Goal: Transaction & Acquisition: Purchase product/service

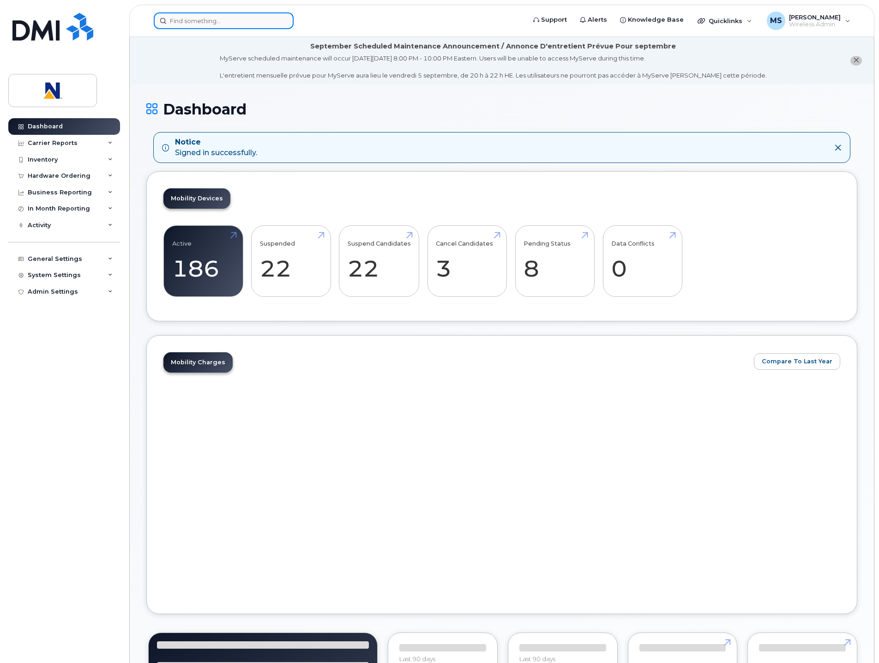
click at [216, 20] on input at bounding box center [224, 20] width 140 height 17
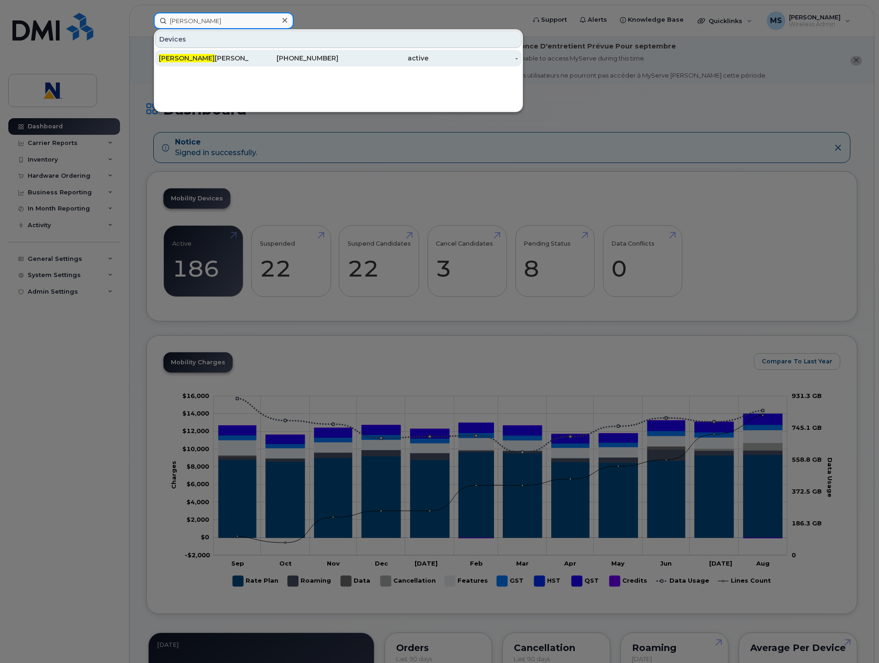
type input "[PERSON_NAME]"
click at [203, 56] on div "[PERSON_NAME]" at bounding box center [204, 58] width 90 height 9
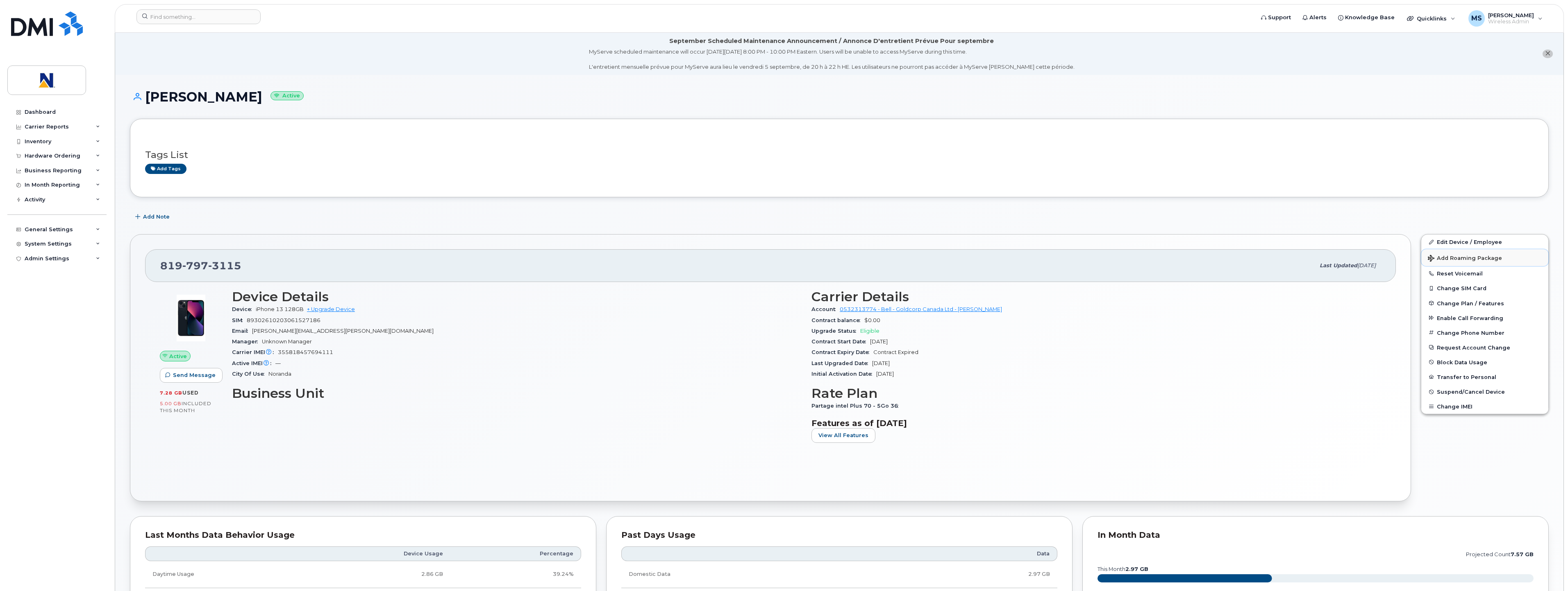
click at [780, 260] on span "Add Roaming Package" at bounding box center [1465, 259] width 75 height 8
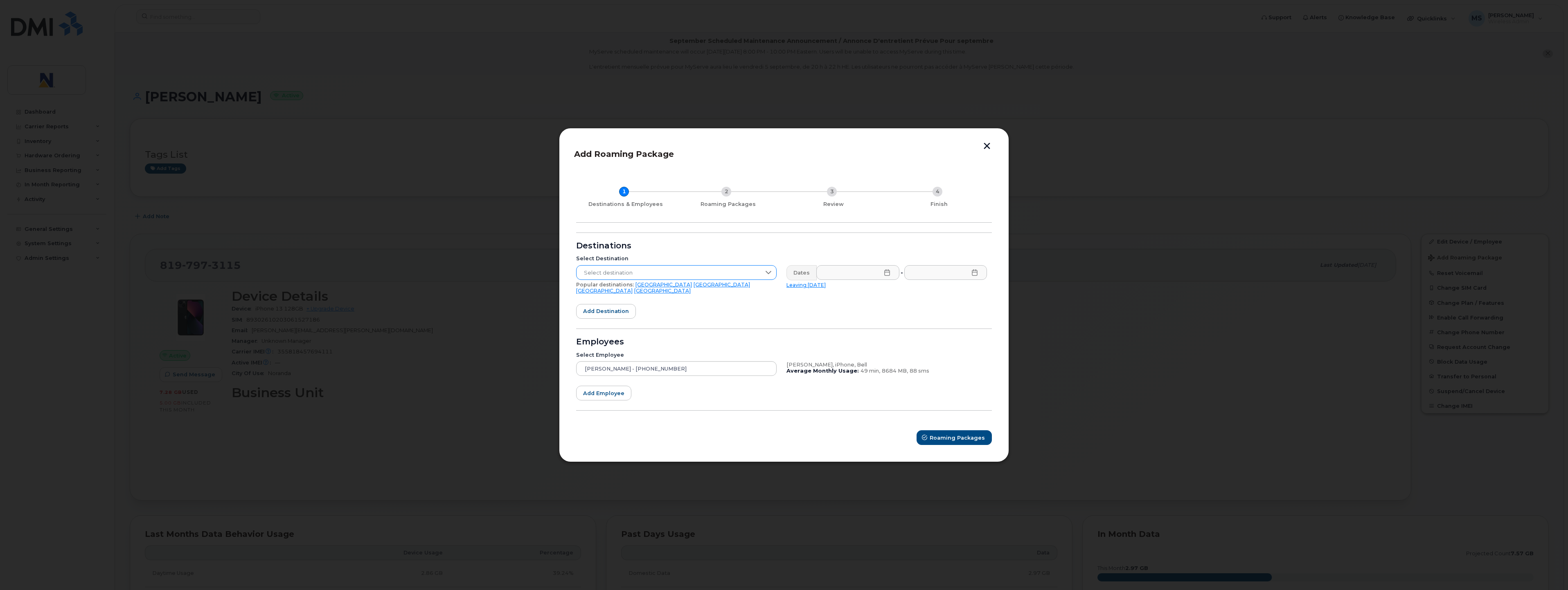
click at [640, 272] on span "Select destination" at bounding box center [668, 273] width 184 height 15
click at [666, 294] on input "text" at bounding box center [675, 293] width 187 height 15
type input "Italy"
click at [628, 315] on li "Italy" at bounding box center [676, 314] width 200 height 14
click at [778, 273] on icon at bounding box center [886, 272] width 6 height 6
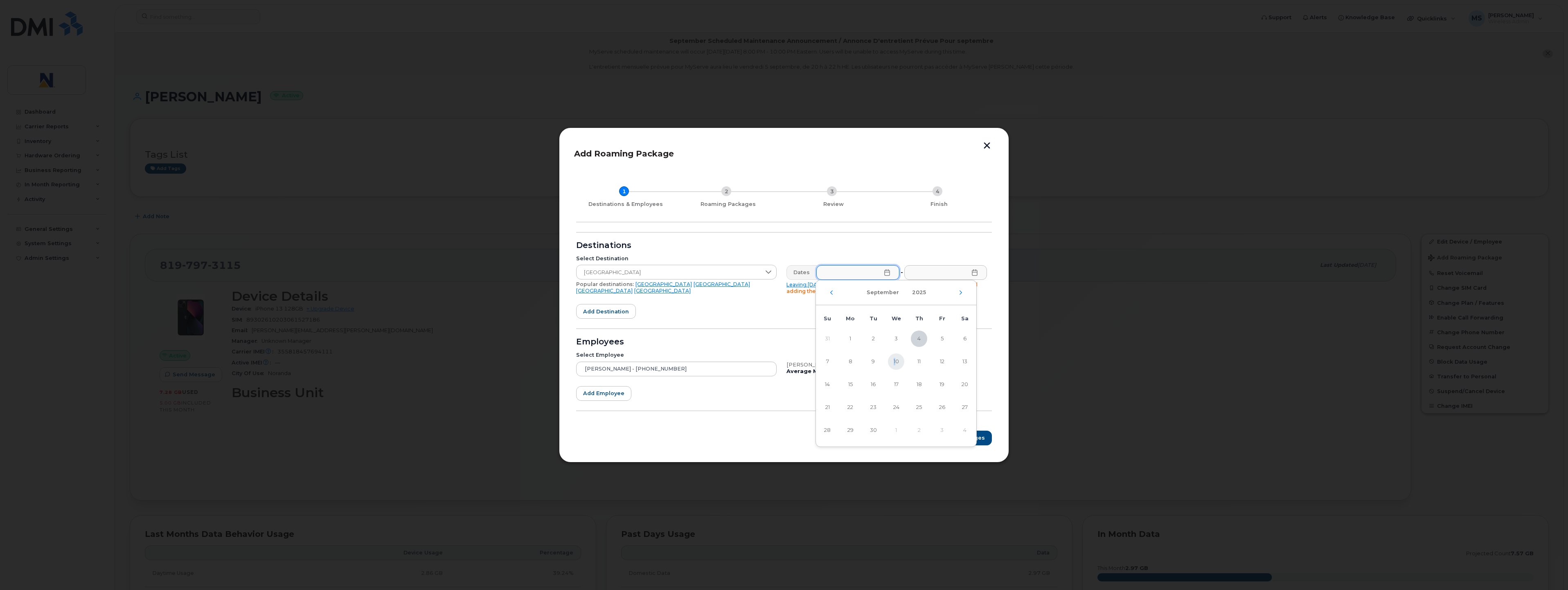
click at [778, 361] on span "10" at bounding box center [896, 361] width 16 height 16
type input "09/10/2025"
drag, startPoint x: 895, startPoint y: 361, endPoint x: 975, endPoint y: 273, distance: 118.9
click at [778, 273] on icon at bounding box center [974, 272] width 6 height 6
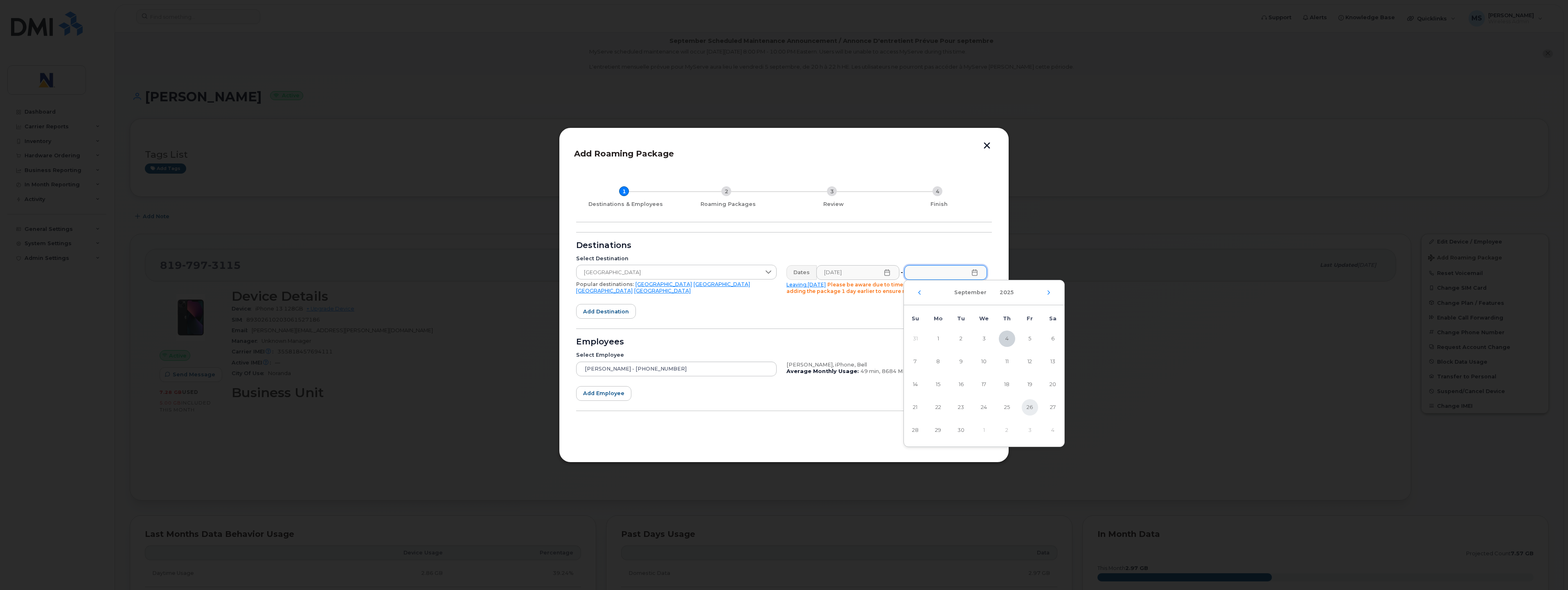
click at [778, 410] on span "26" at bounding box center [1029, 408] width 16 height 16
type input "09/26/2025"
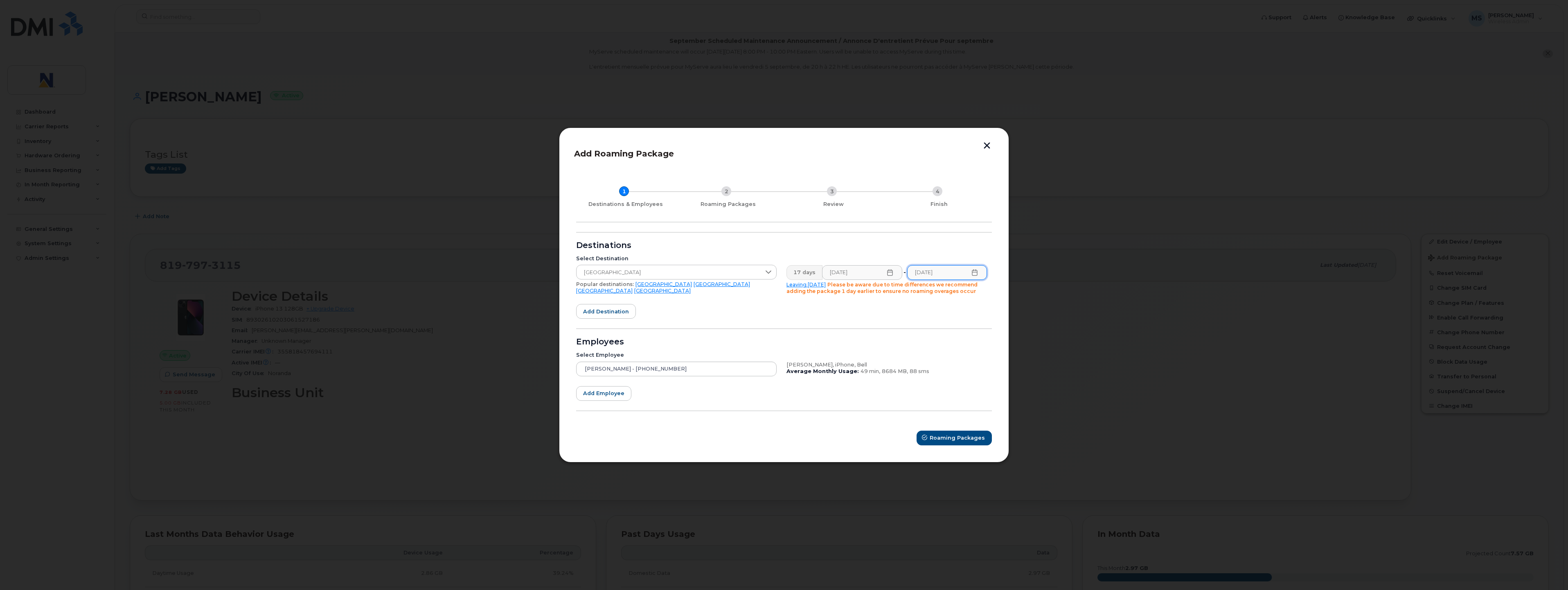
click at [778, 231] on div "1 Destinations & Employees 2 Roaming Packages 3 Review 4 Finish Destinations Se…" at bounding box center [784, 308] width 420 height 277
click at [778, 442] on button "Roaming Packages" at bounding box center [955, 438] width 74 height 15
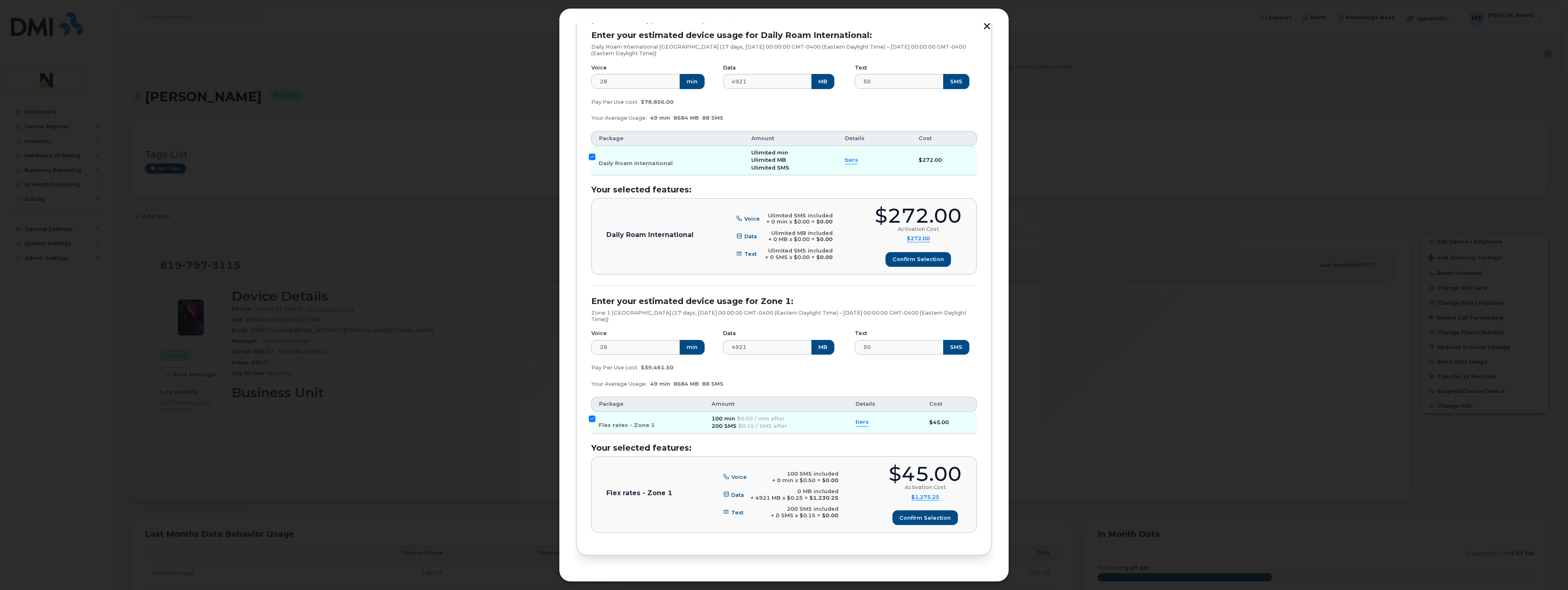
scroll to position [145, 0]
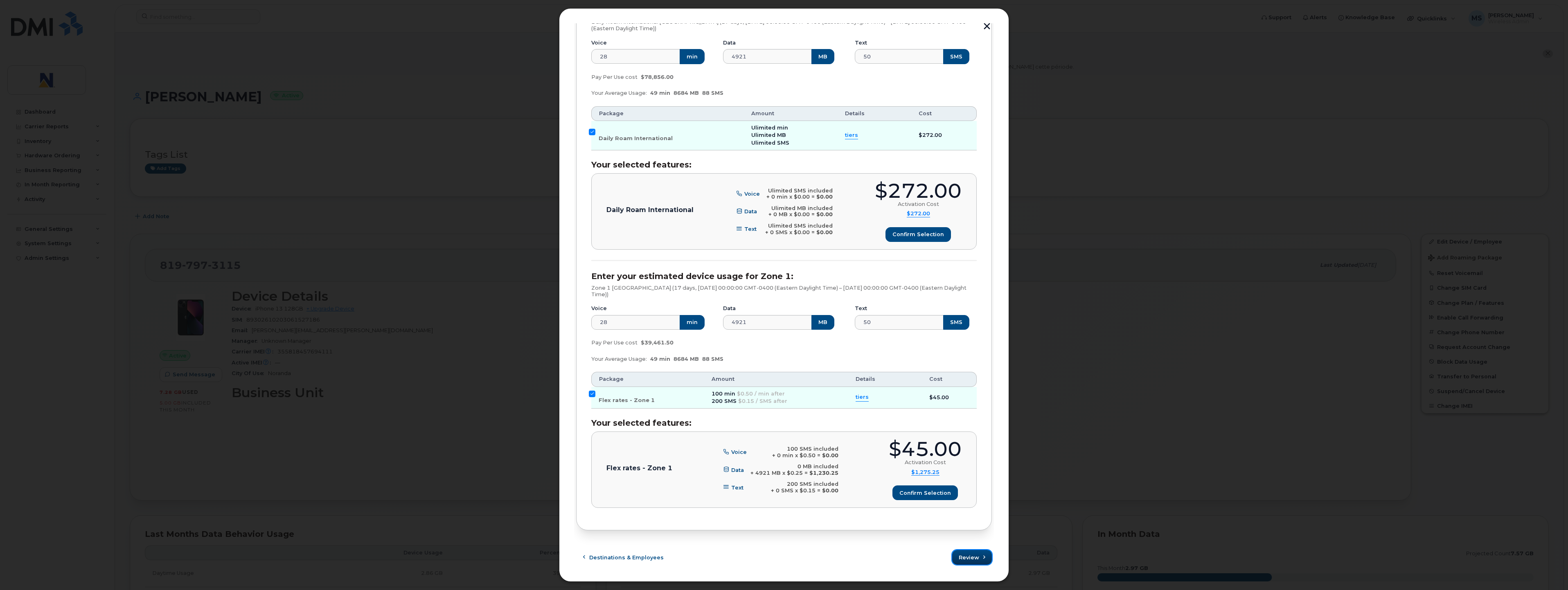
click at [778, 556] on span "Review" at bounding box center [968, 557] width 20 height 8
click at [778, 223] on div "$272.00 Activation Cost $272.00 Activation Cost $272 Voice $0 Data $0 Text $0 t…" at bounding box center [918, 211] width 87 height 61
click at [778, 229] on button "Confirm selection" at bounding box center [917, 235] width 65 height 15
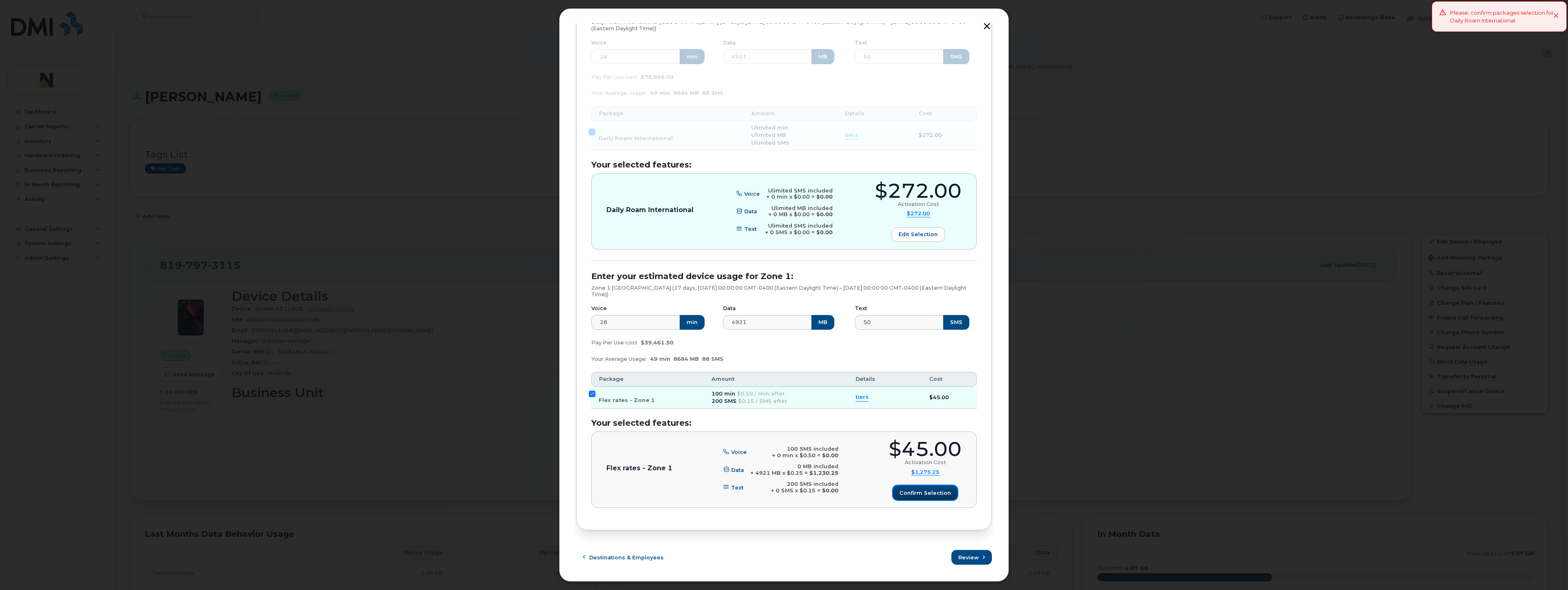
click at [778, 492] on span "Confirm selection" at bounding box center [924, 493] width 51 height 8
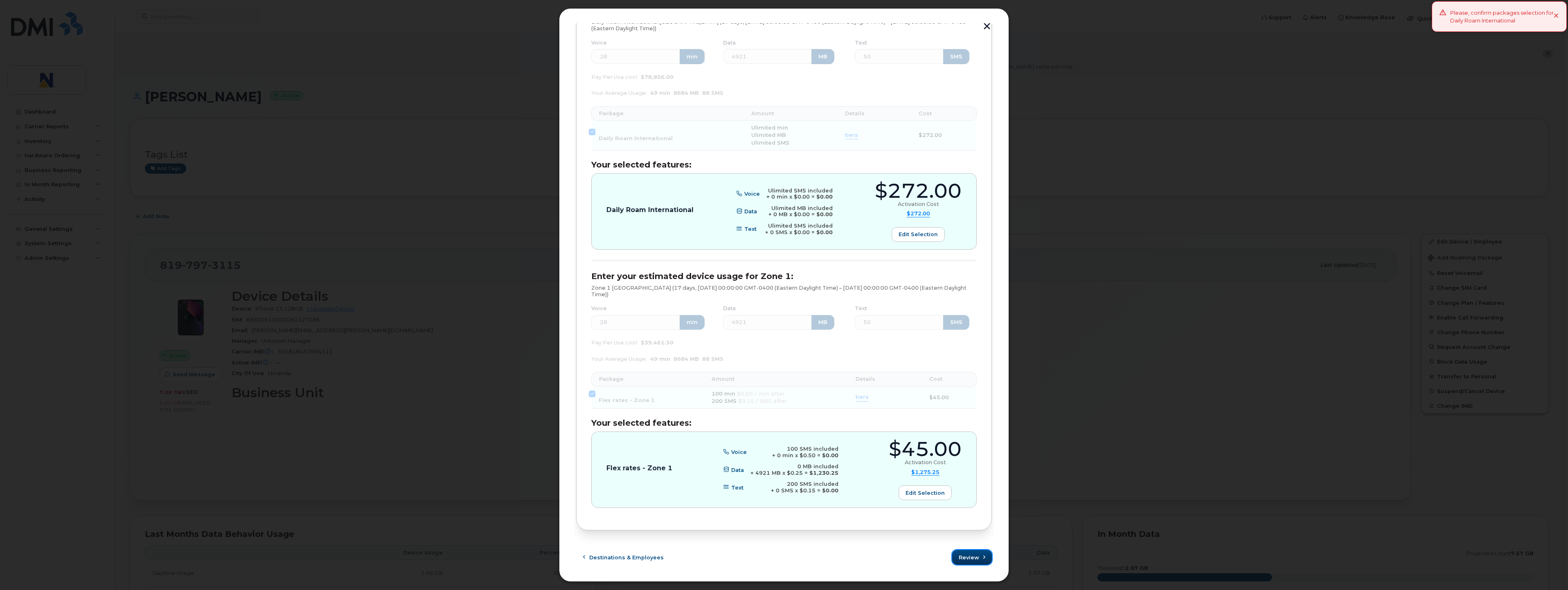
click at [778, 557] on span "Review" at bounding box center [968, 557] width 20 height 8
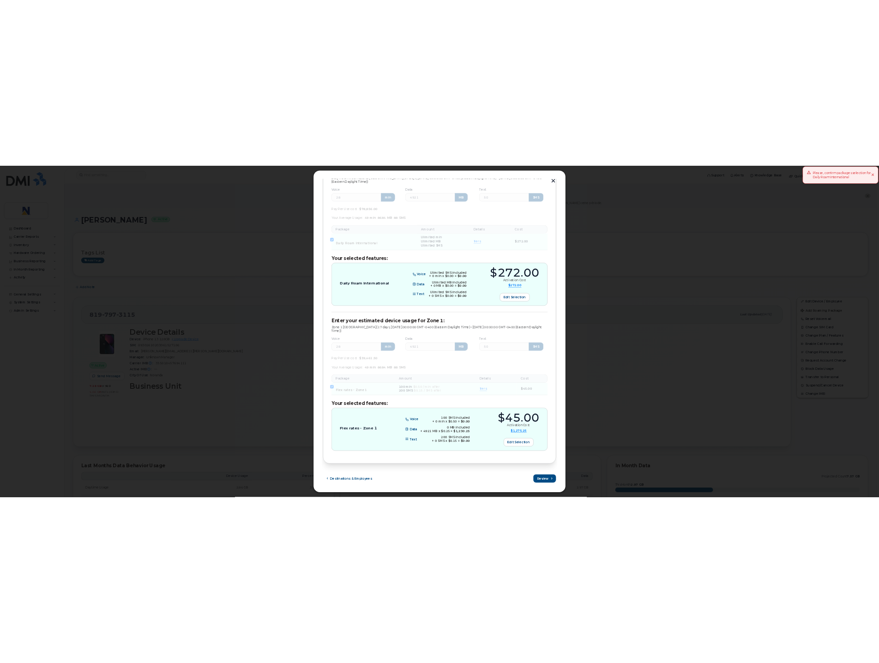
scroll to position [0, 0]
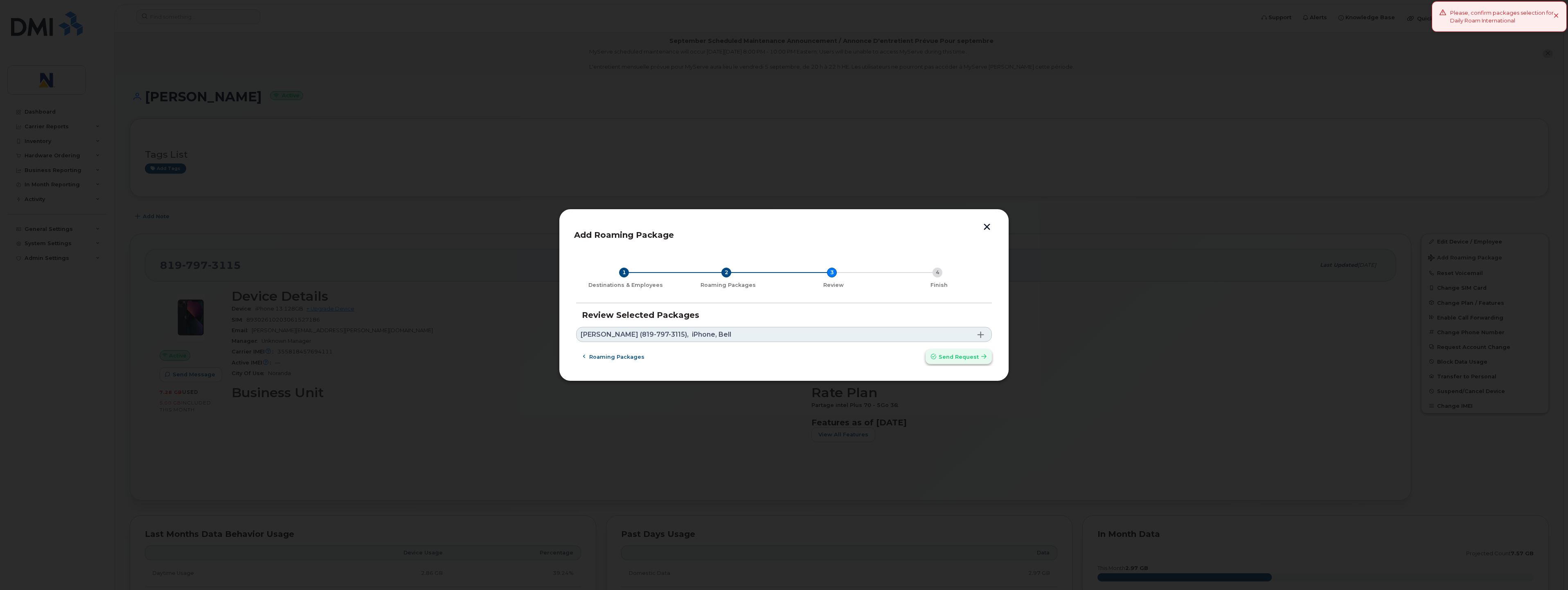
click at [778, 357] on span "Send request" at bounding box center [958, 357] width 40 height 8
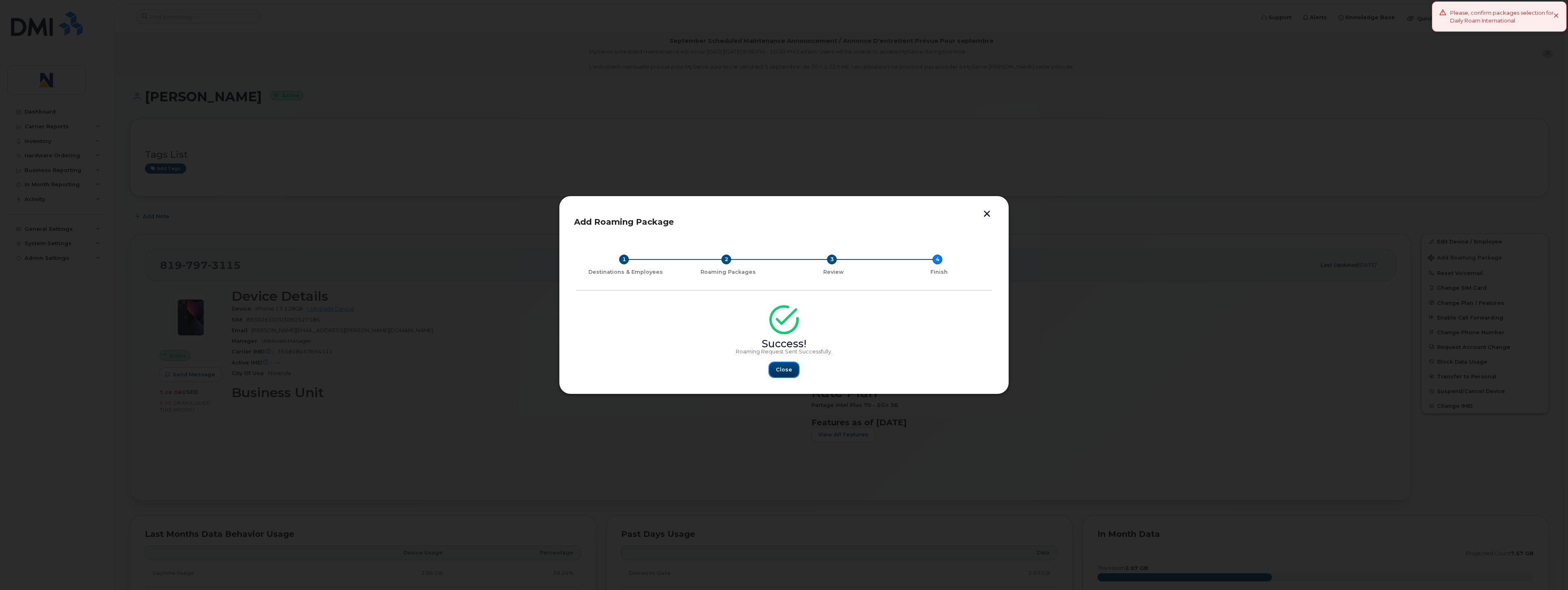
click at [778, 369] on span "Close" at bounding box center [784, 369] width 16 height 8
